Goal: Task Accomplishment & Management: Manage account settings

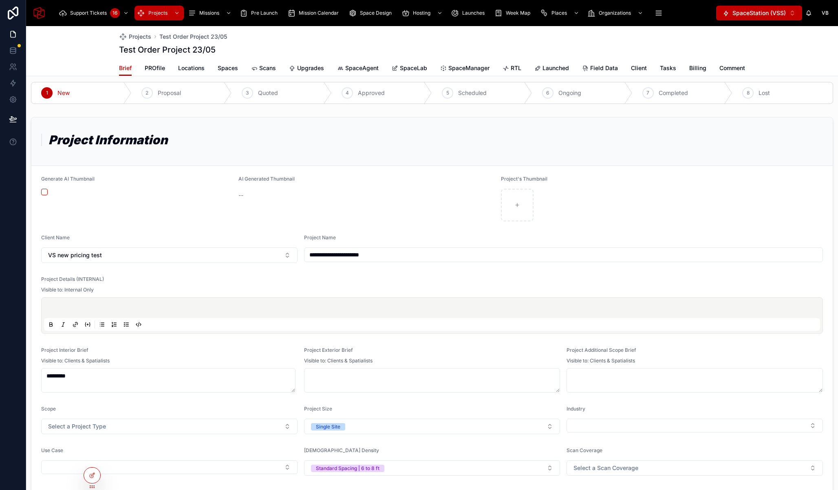
scroll to position [262, 0]
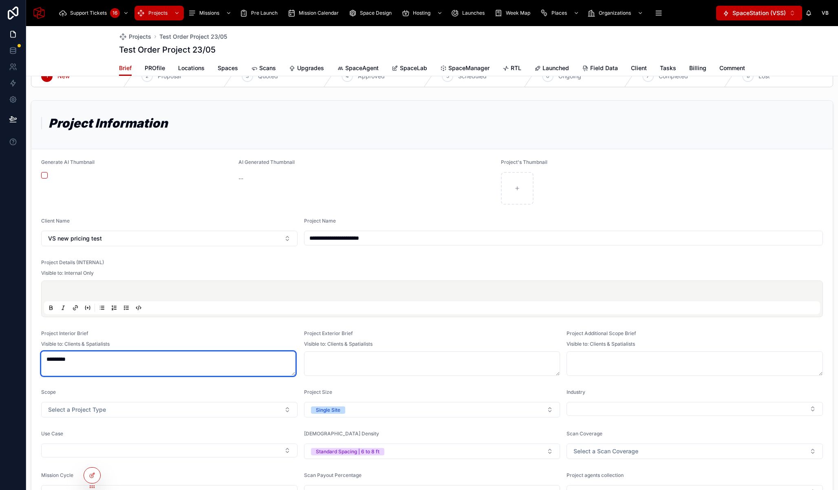
click at [121, 374] on textarea "*********" at bounding box center [168, 363] width 254 height 24
drag, startPoint x: 147, startPoint y: 370, endPoint x: 52, endPoint y: 360, distance: 95.9
click at [52, 360] on textarea "*********" at bounding box center [168, 363] width 254 height 24
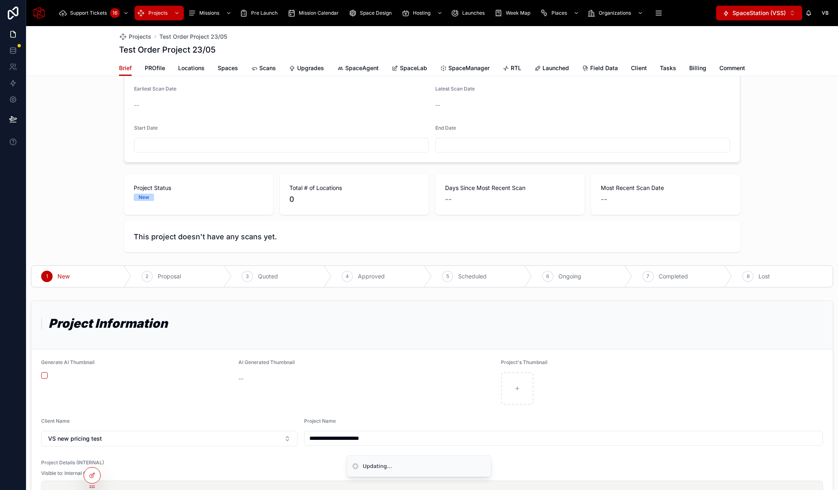
scroll to position [30, 0]
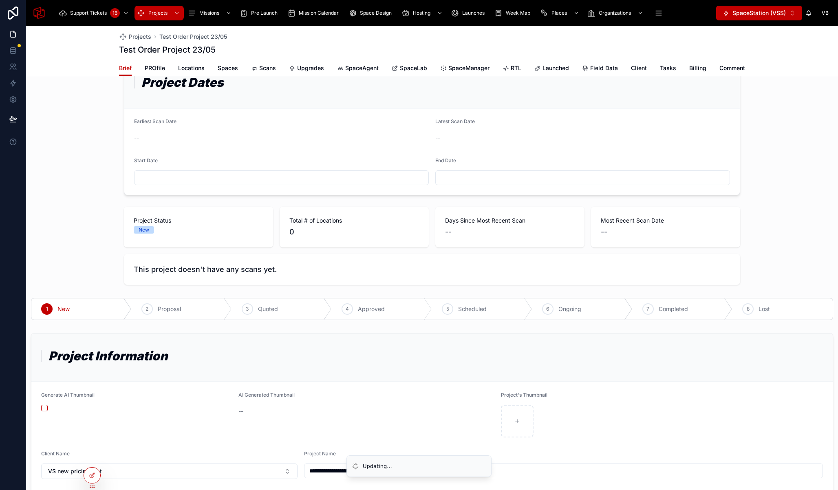
click at [780, 143] on div "Project Dates Earliest Scan Date -- Latest Scan Date -- Start Date End Date Pro…" at bounding box center [431, 172] width 811 height 232
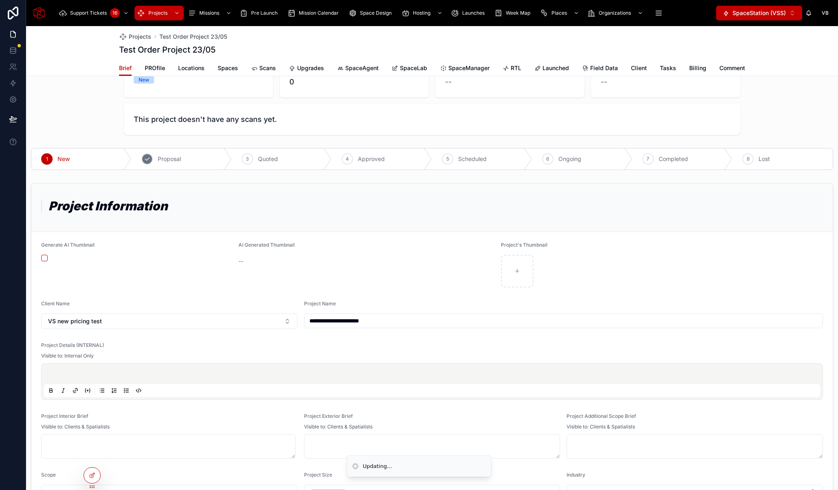
scroll to position [0, 0]
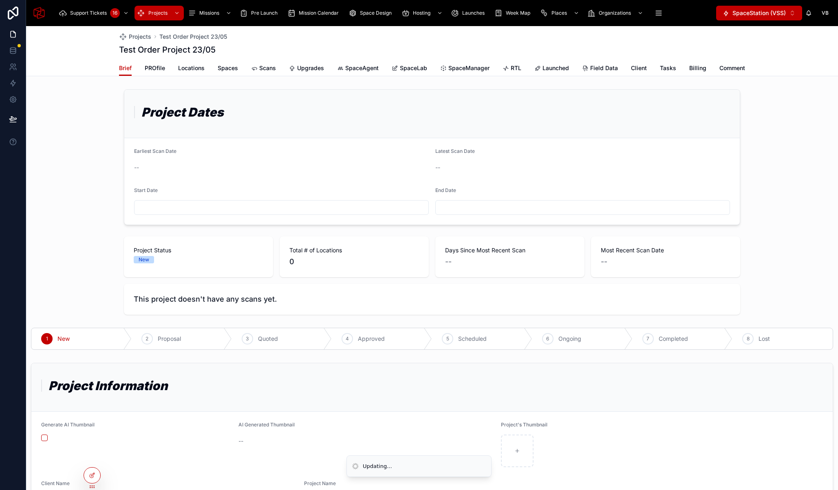
click at [787, 129] on div "Project Dates Earliest Scan Date -- Latest Scan Date -- Start Date End Date Pro…" at bounding box center [431, 202] width 811 height 232
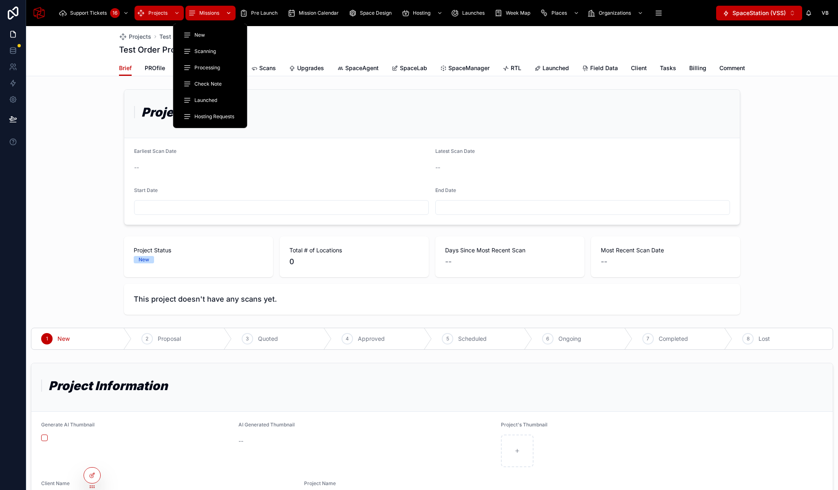
click at [196, 9] on div "Missions" at bounding box center [210, 13] width 45 height 13
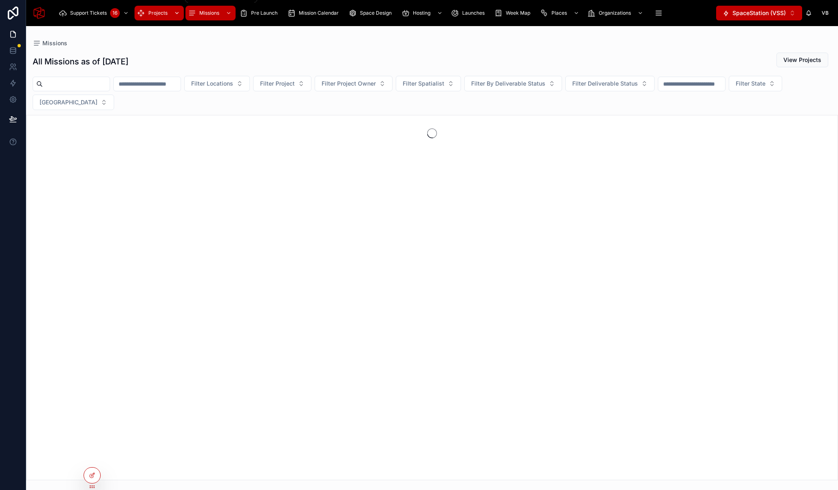
click at [154, 11] on span "Projects" at bounding box center [157, 13] width 19 height 7
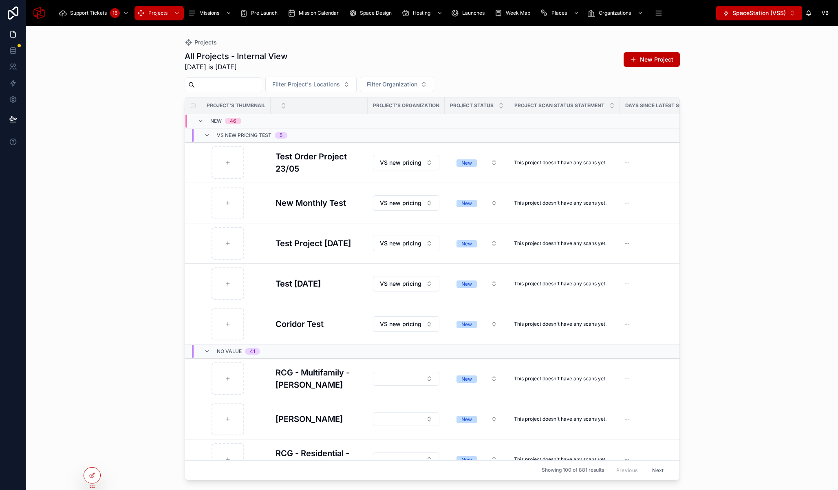
click at [128, 154] on div "Projects All Projects - Internal View [DATE] is [DATE] New Project Filter Proje…" at bounding box center [431, 258] width 811 height 464
click at [96, 103] on div "Projects All Projects - Internal View [DATE] is [DATE] New Project Filter Proje…" at bounding box center [431, 258] width 811 height 464
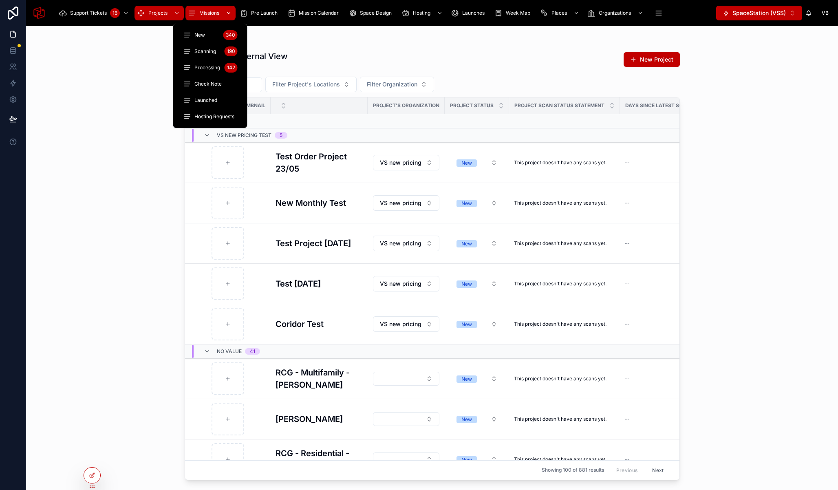
click at [203, 16] on div "Missions" at bounding box center [210, 13] width 45 height 13
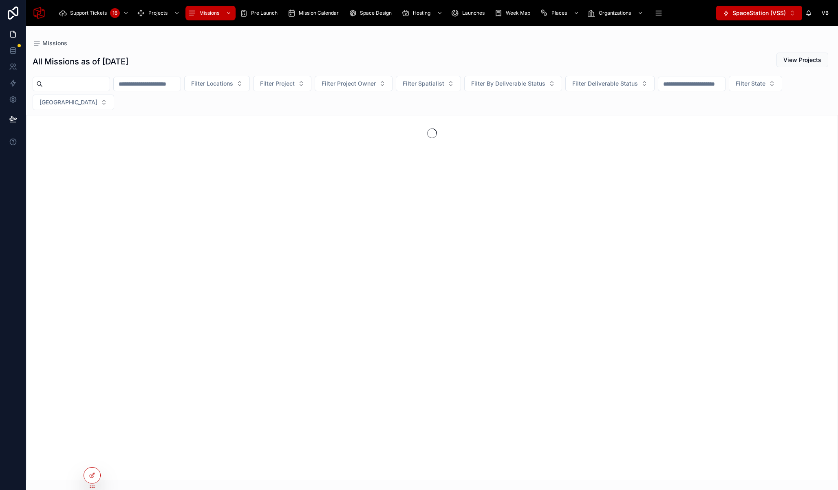
click at [770, 13] on span "SpaceStation (VSS)" at bounding box center [758, 13] width 53 height 8
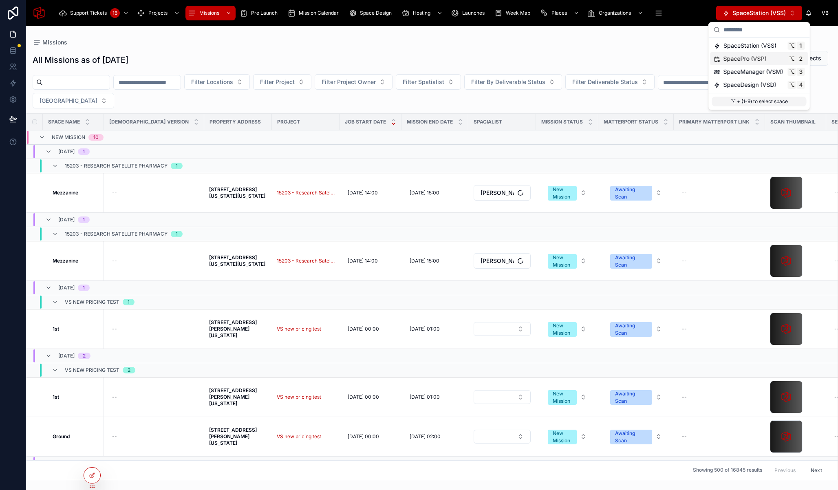
click at [750, 58] on span "SpacePro (VSP)" at bounding box center [744, 59] width 43 height 8
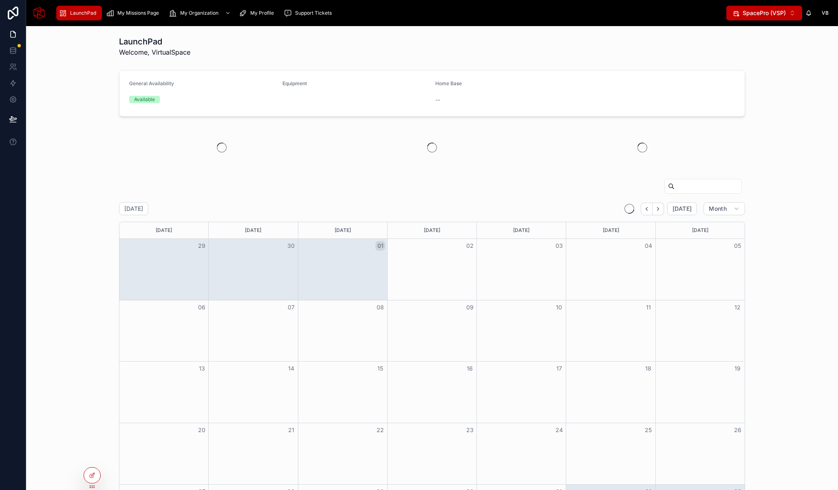
click at [95, 157] on div at bounding box center [432, 147] width 798 height 42
click at [139, 17] on div "My Missions Page" at bounding box center [134, 13] width 56 height 13
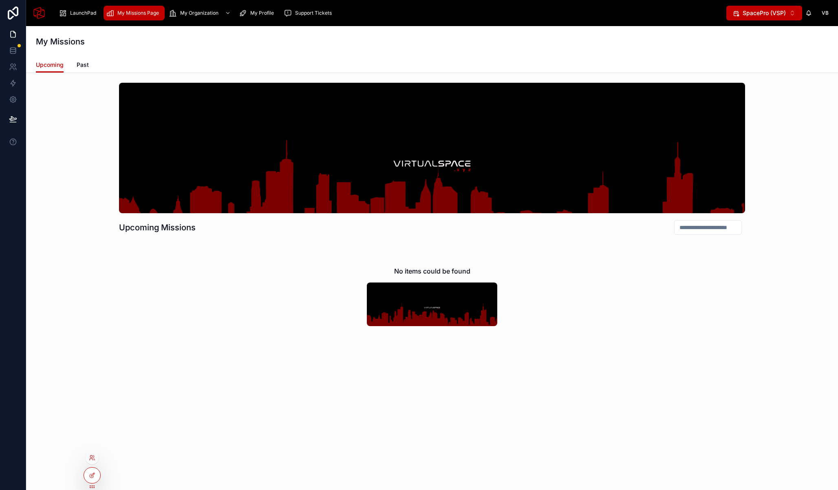
click at [93, 462] on div at bounding box center [92, 457] width 13 height 13
click at [95, 455] on icon at bounding box center [92, 457] width 7 height 7
click at [203, 309] on input "text" at bounding box center [238, 307] width 150 height 13
type input "*****"
click at [298, 362] on button "Select" at bounding box center [301, 364] width 21 height 12
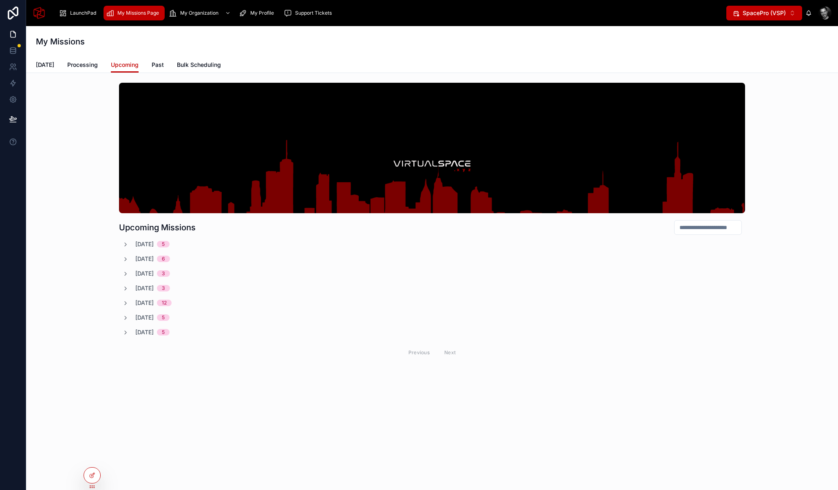
click at [130, 247] on div "02/10/2025 5" at bounding box center [145, 244] width 47 height 8
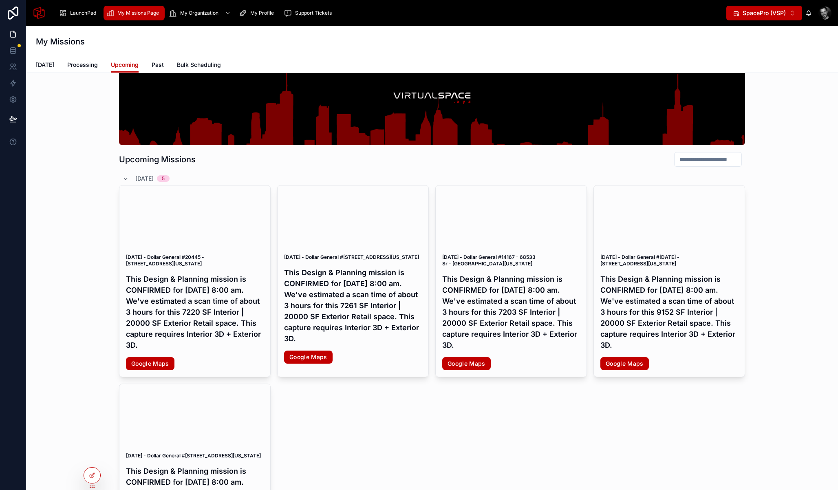
scroll to position [17, 0]
